Goal: Information Seeking & Learning: Learn about a topic

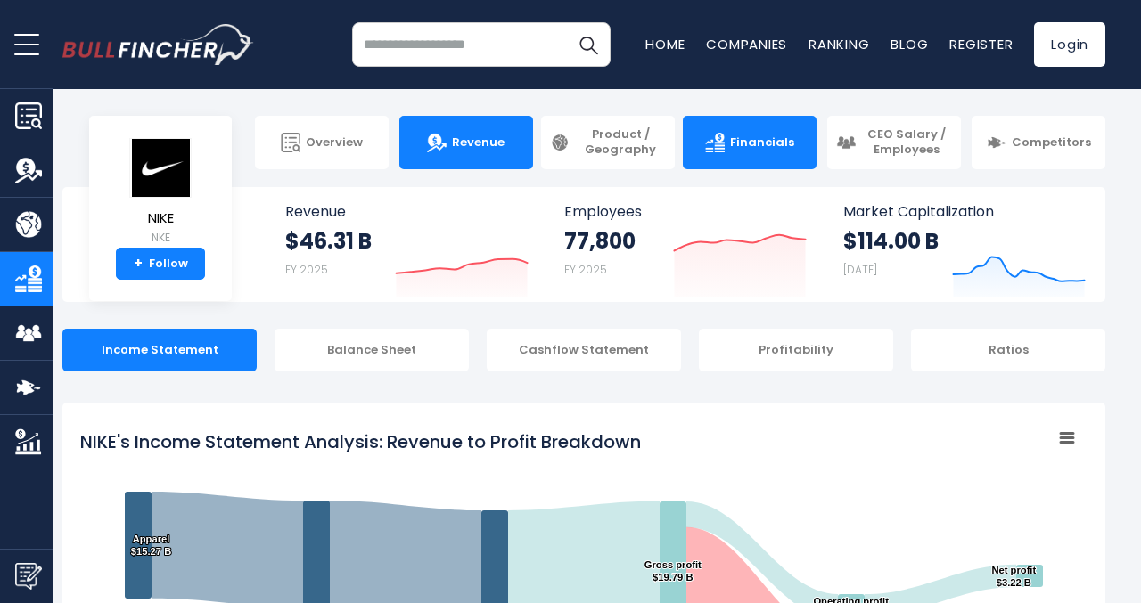
click at [475, 153] on link "Revenue" at bounding box center [466, 142] width 134 height 53
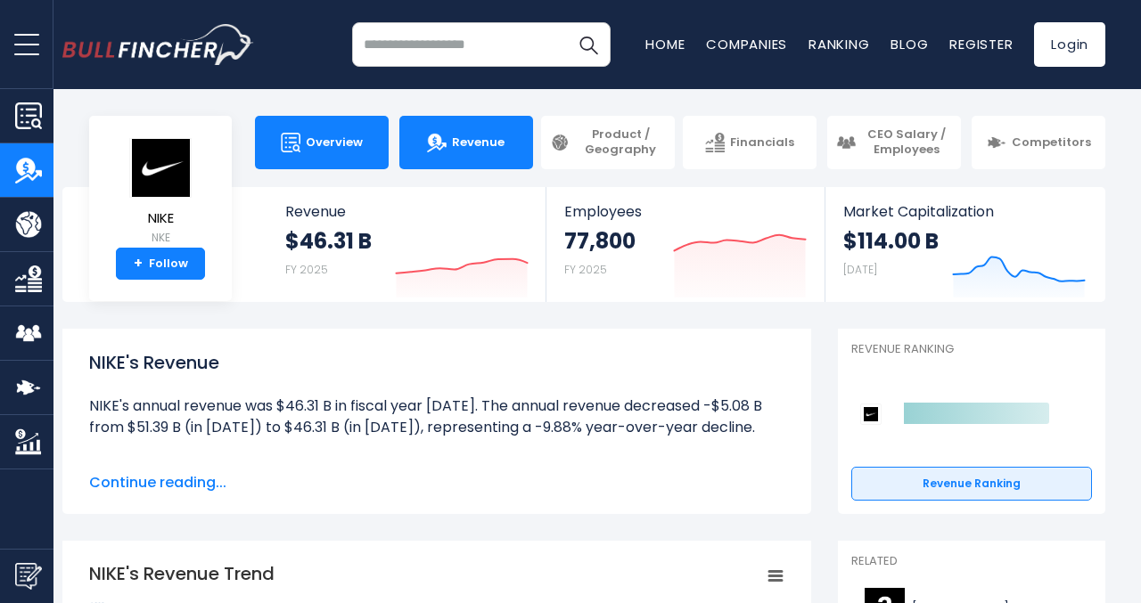
click at [332, 137] on span "Overview" at bounding box center [334, 142] width 57 height 15
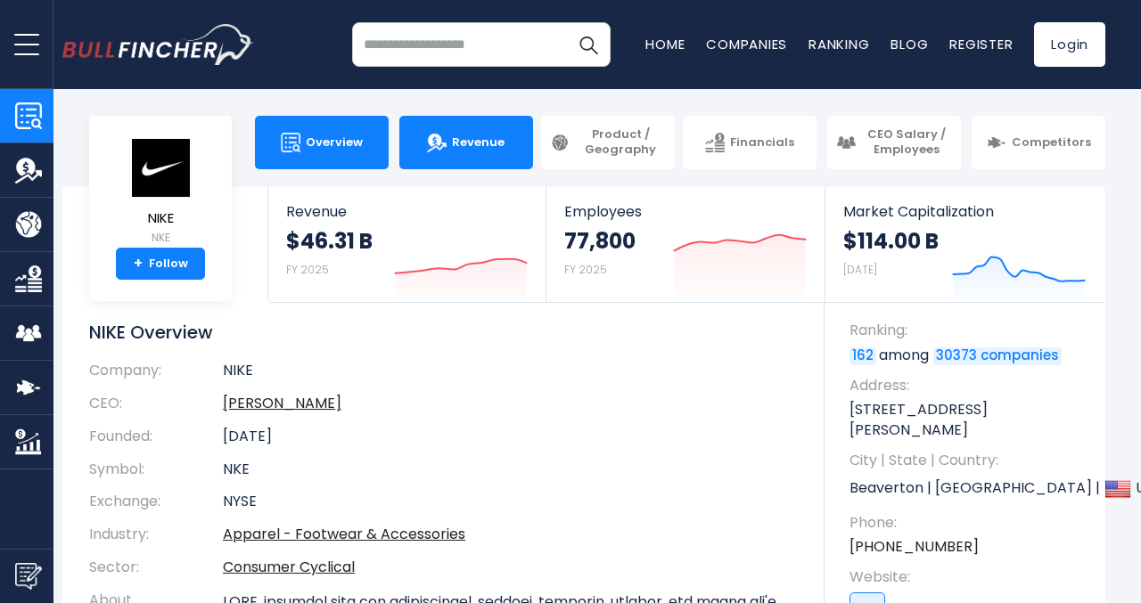
click at [479, 159] on link "Revenue" at bounding box center [466, 142] width 134 height 53
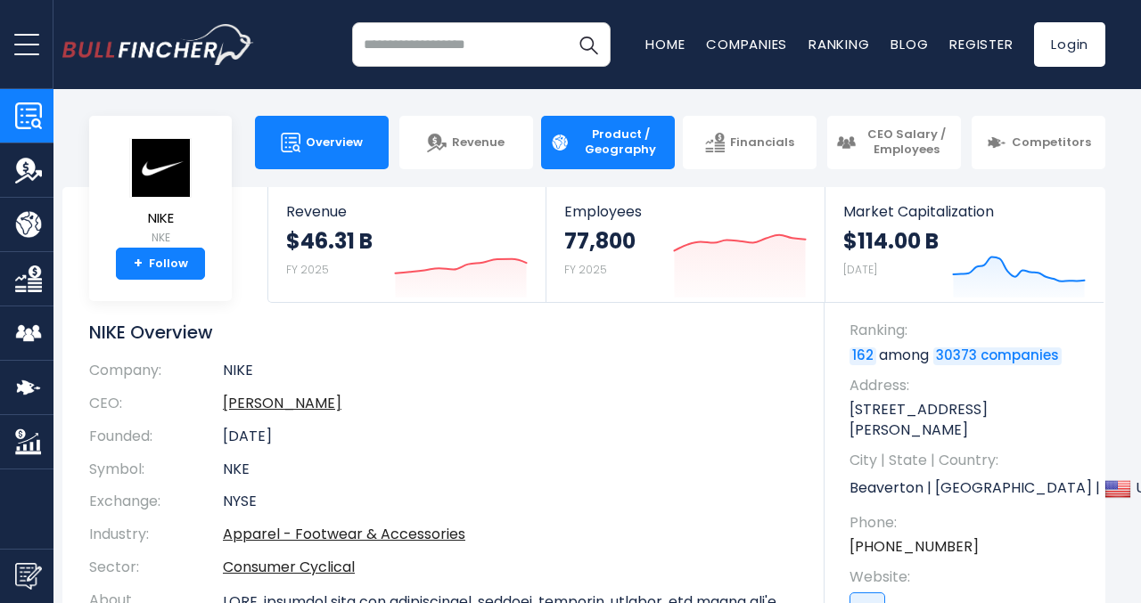
click at [638, 143] on span "Product / Geography" at bounding box center [620, 142] width 91 height 30
click at [592, 127] on link "Product / Geography" at bounding box center [608, 142] width 134 height 53
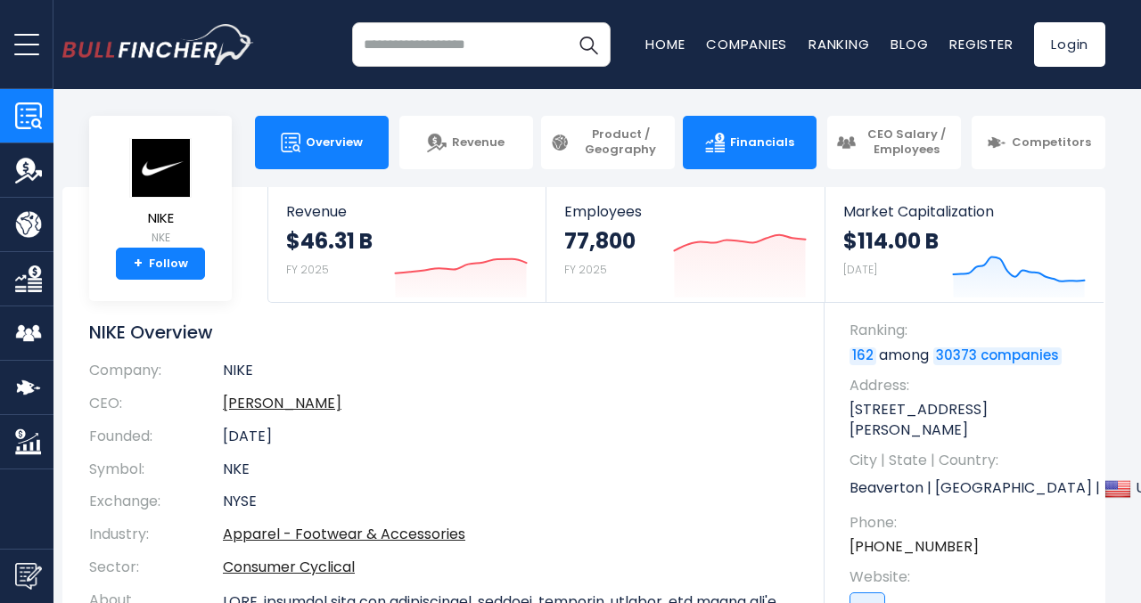
click at [774, 135] on span "Financials" at bounding box center [762, 142] width 64 height 15
click at [749, 138] on span "Financials" at bounding box center [762, 142] width 64 height 15
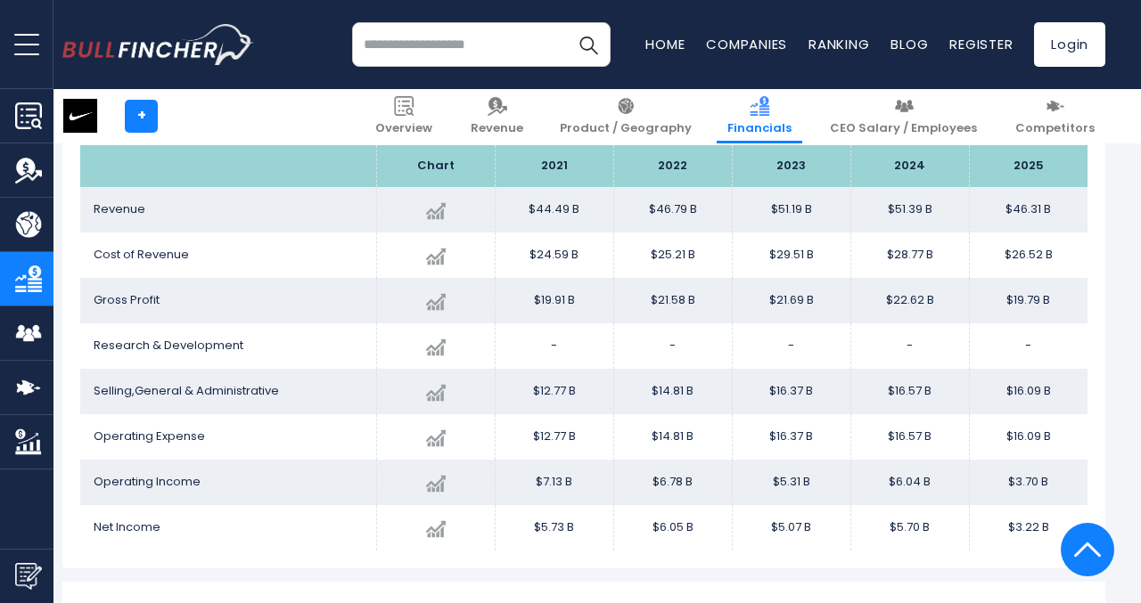
scroll to position [1043, 0]
